Goal: Navigation & Orientation: Find specific page/section

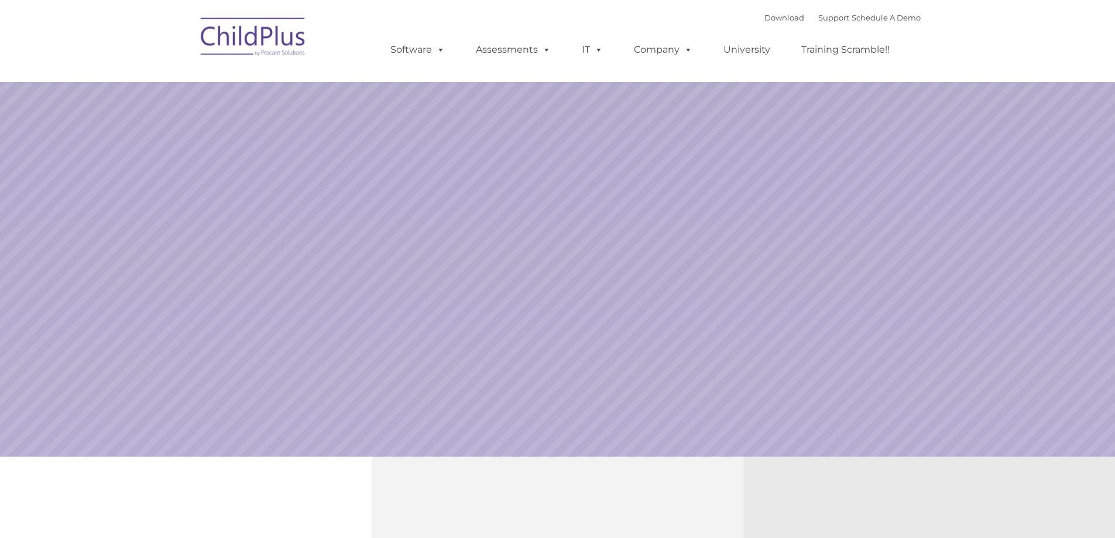
select select "MEDIUM"
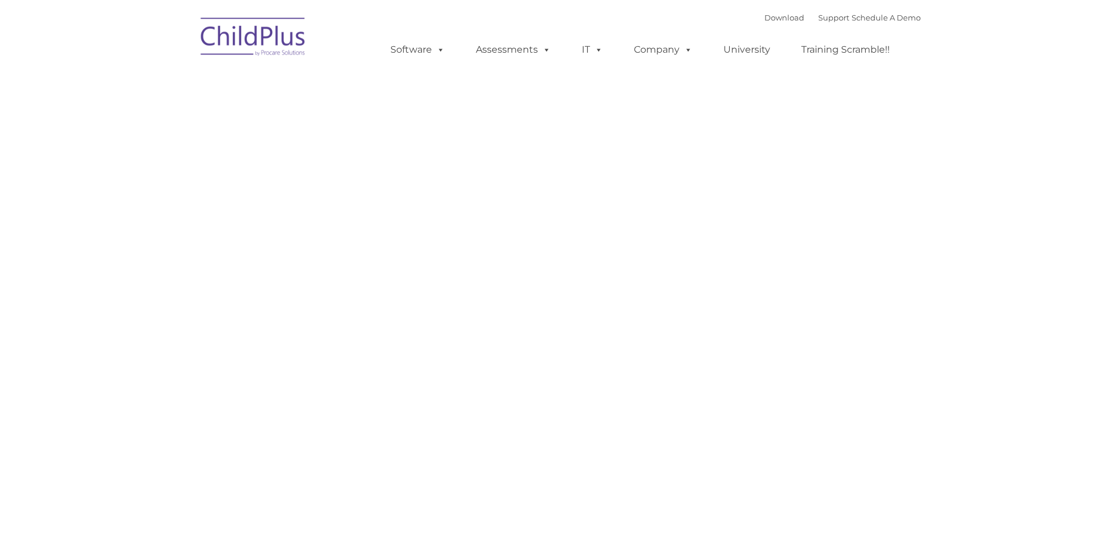
type input ""
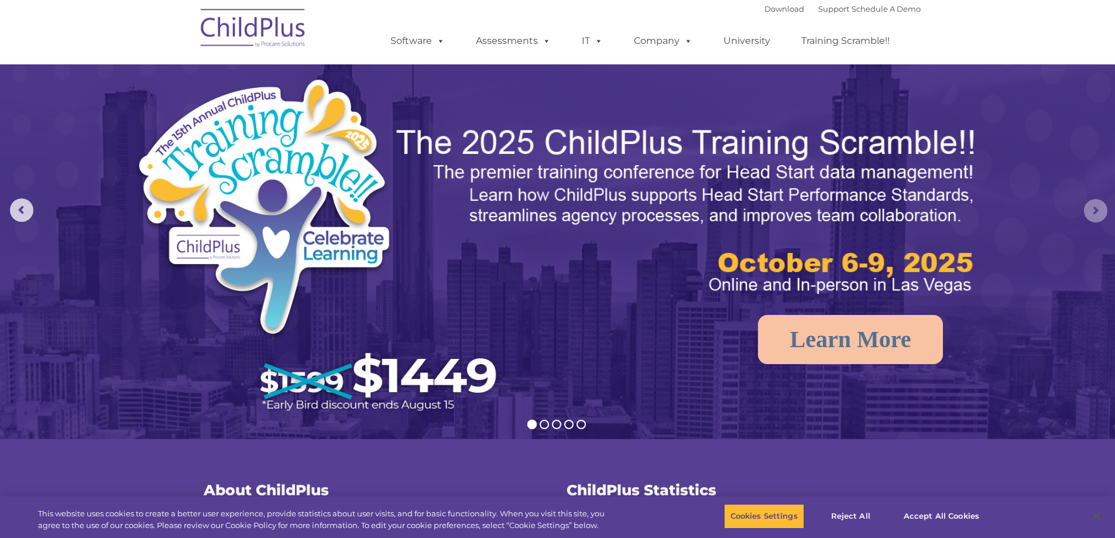
click at [1104, 213] on rs-arrow at bounding box center [1095, 210] width 23 height 23
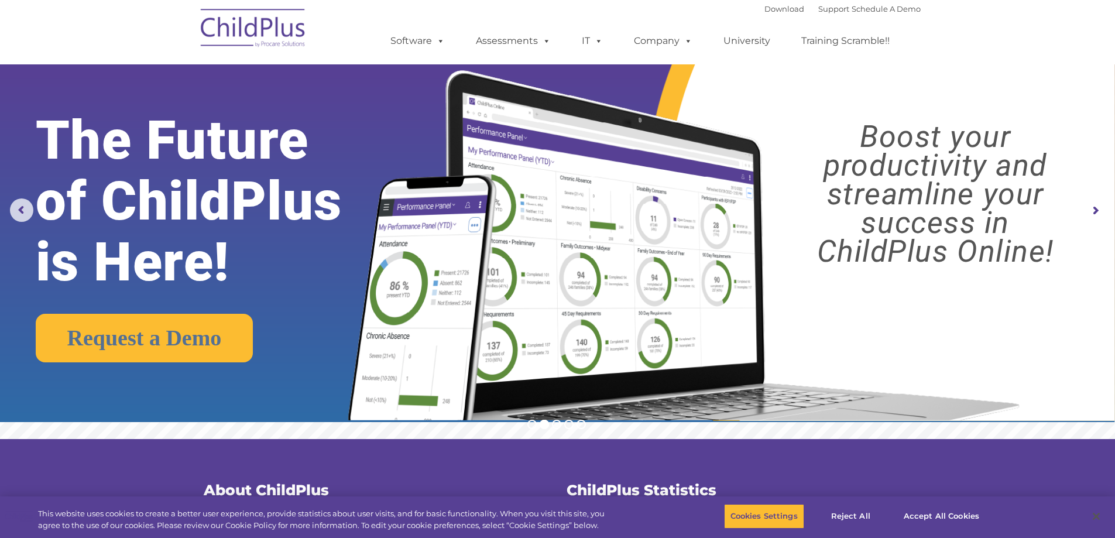
click at [1090, 211] on rs-arrow at bounding box center [1095, 210] width 23 height 23
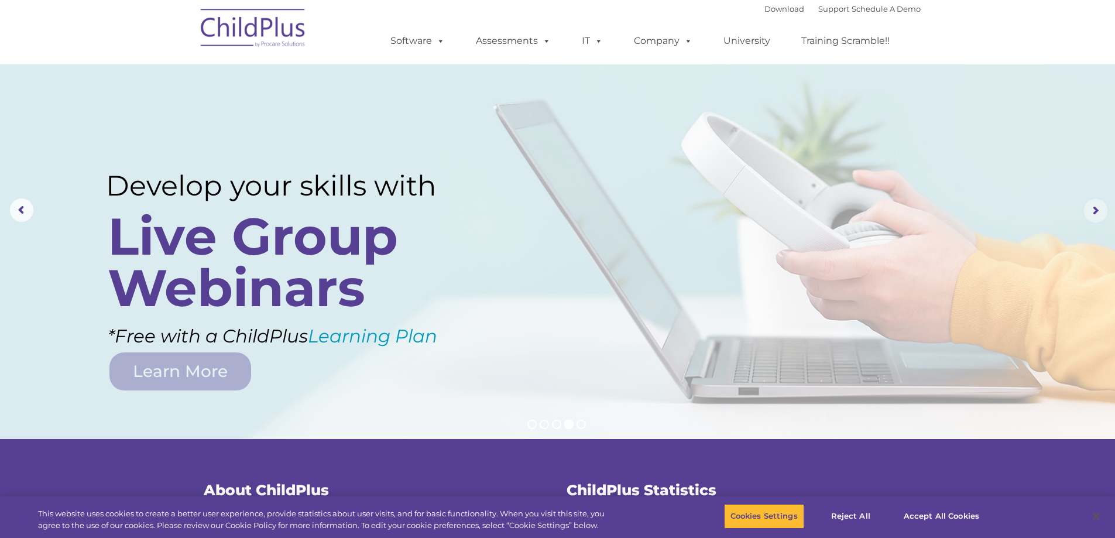
click at [1086, 210] on rs-arrow at bounding box center [1095, 210] width 23 height 23
